Goal: Download file/media

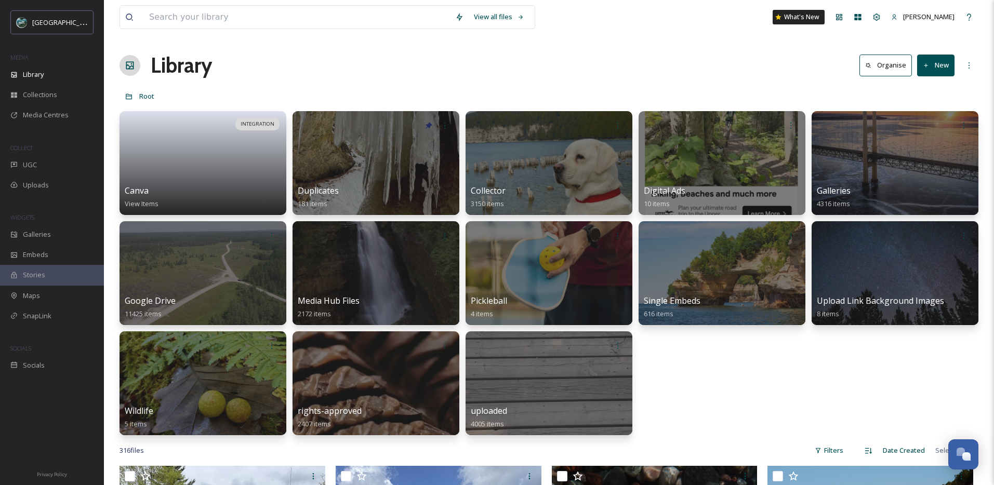
scroll to position [3055, 0]
click at [202, 19] on input at bounding box center [297, 17] width 306 height 23
type input "fall"
click at [507, 17] on div "Search" at bounding box center [513, 17] width 32 height 20
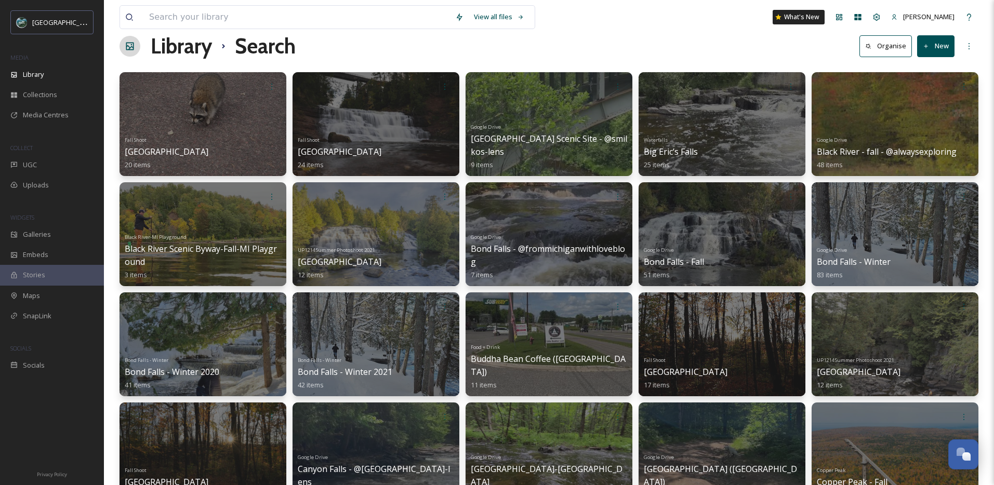
scroll to position [27, 0]
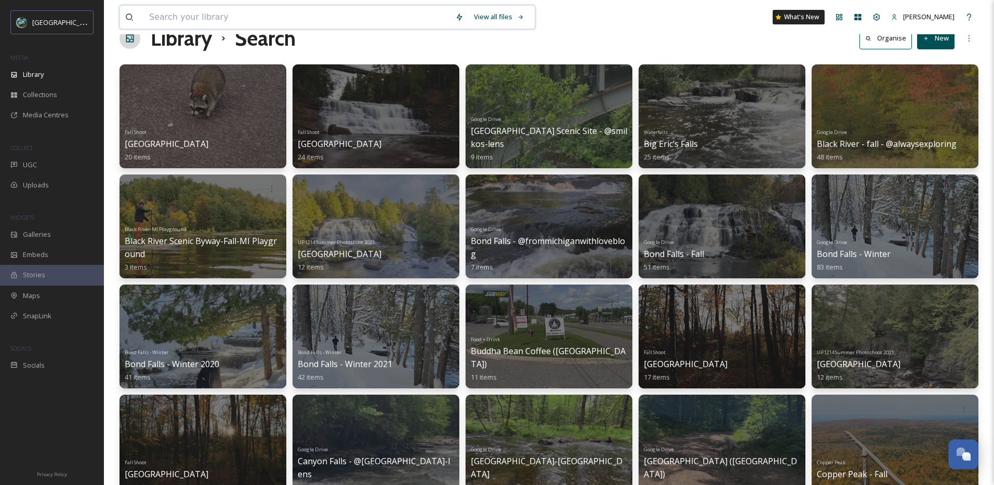
click at [279, 14] on input at bounding box center [297, 17] width 306 height 23
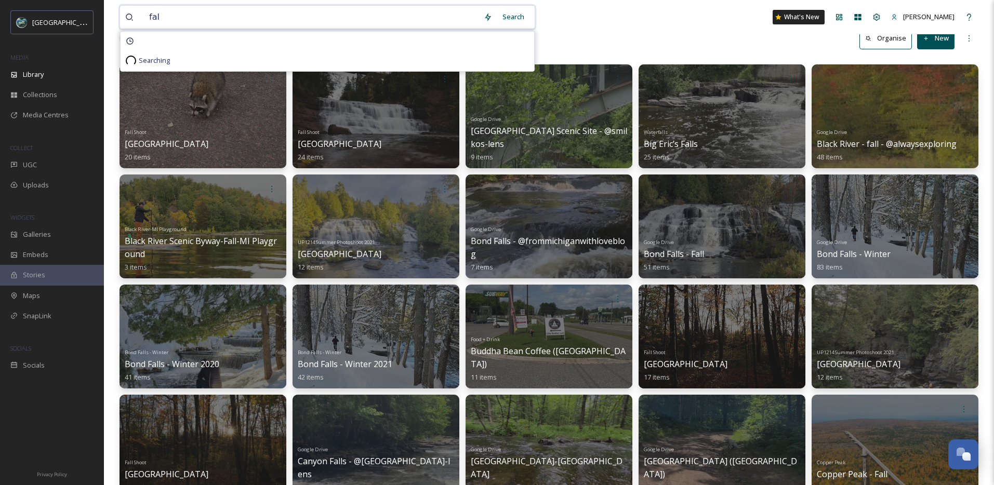
type input "fall"
click at [495, 13] on div "Search Press Enter to search" at bounding box center [507, 17] width 44 height 20
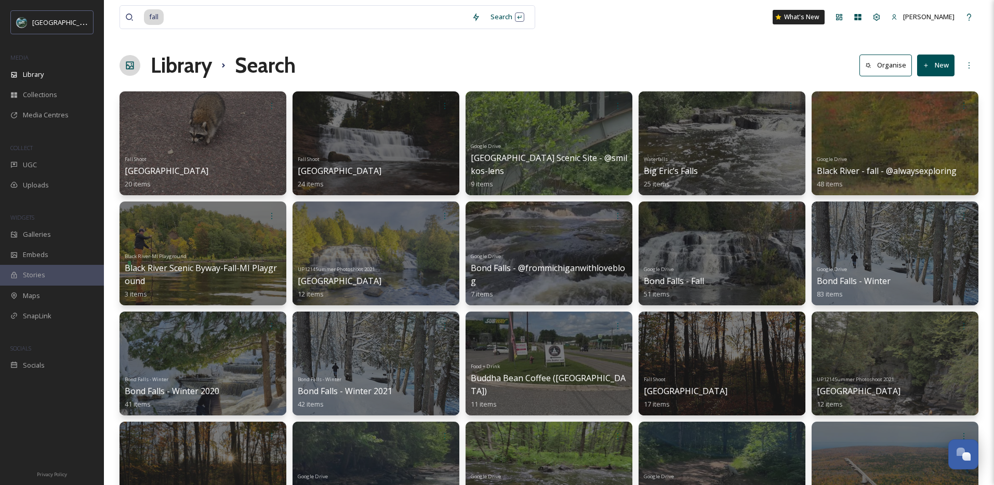
click at [634, 37] on div "fall Search What's New [PERSON_NAME] Library Search Organise New Your Selection…" at bounding box center [549, 344] width 890 height 688
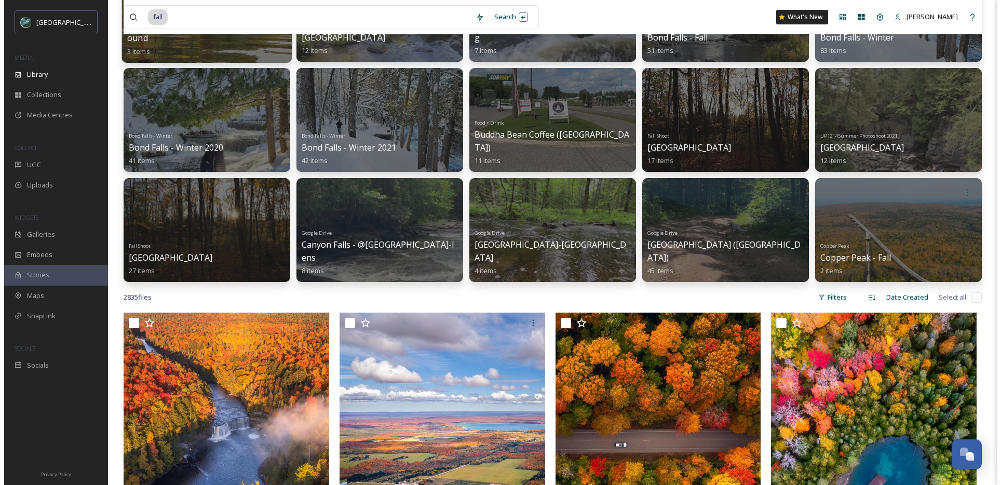
scroll to position [357, 0]
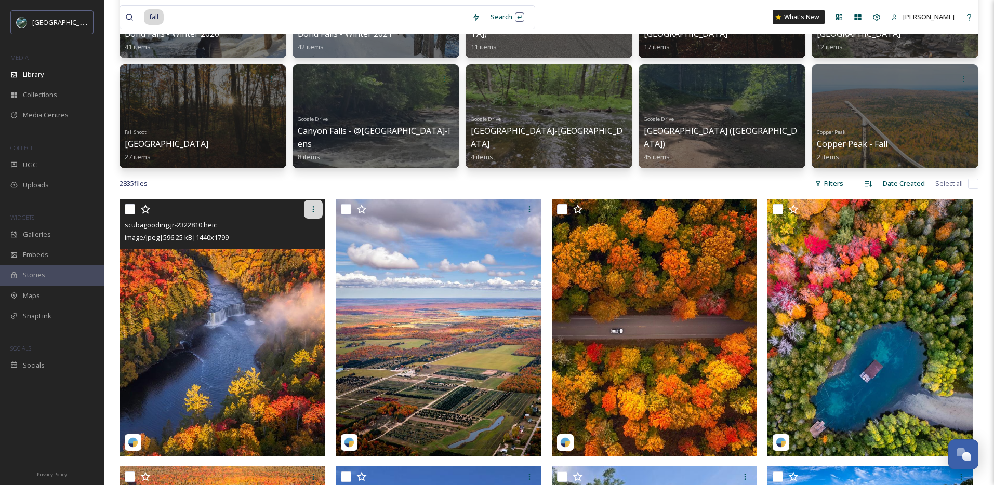
click at [308, 210] on div at bounding box center [313, 209] width 19 height 19
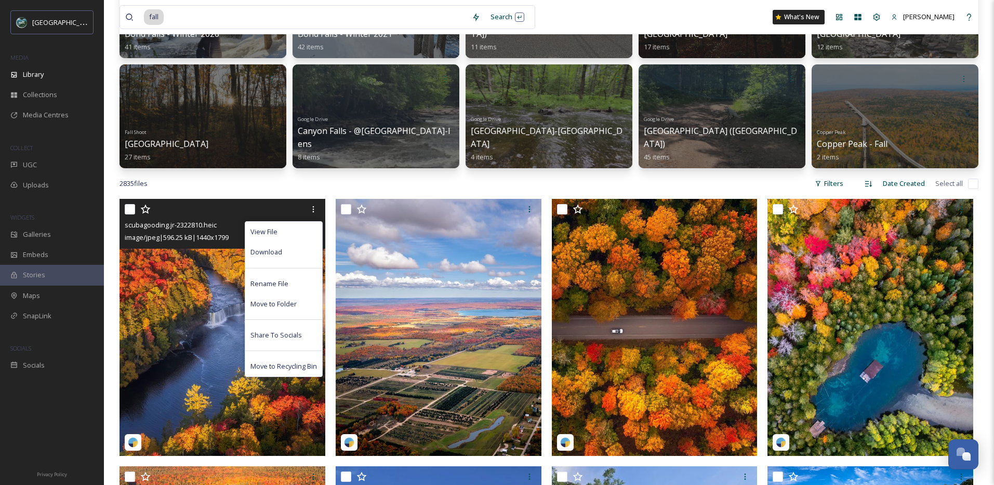
click at [280, 255] on span "Download" at bounding box center [266, 252] width 32 height 10
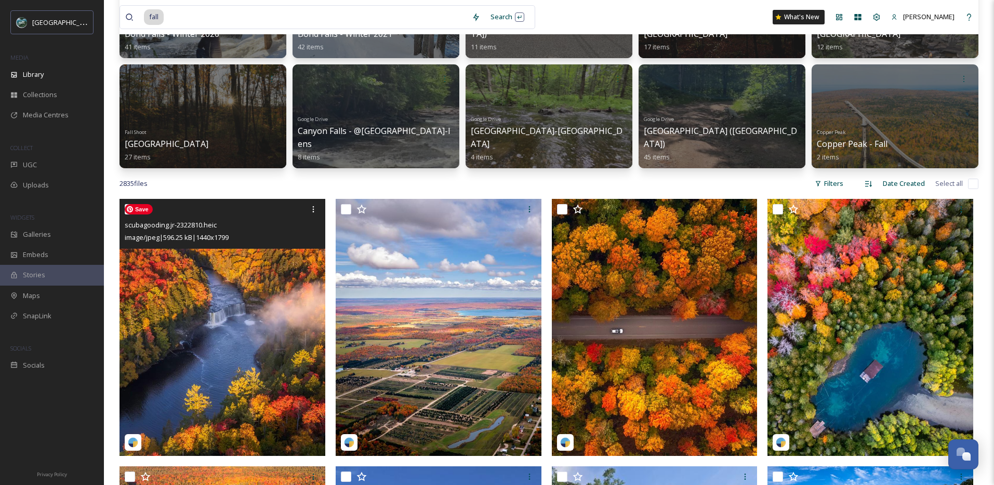
click at [241, 302] on img at bounding box center [222, 327] width 206 height 257
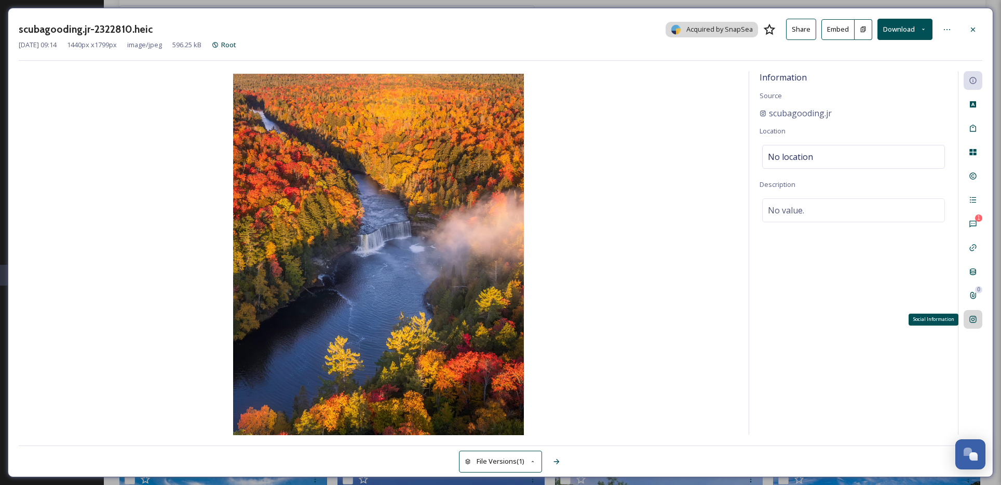
click at [975, 313] on div "Social Information" at bounding box center [973, 319] width 19 height 19
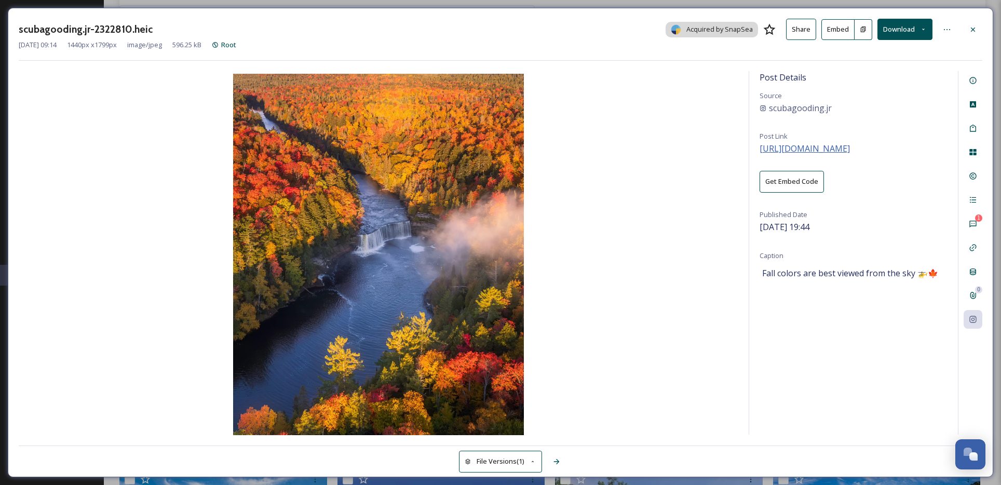
click at [850, 150] on span "[URL][DOMAIN_NAME]" at bounding box center [805, 148] width 90 height 11
